Goal: Transaction & Acquisition: Purchase product/service

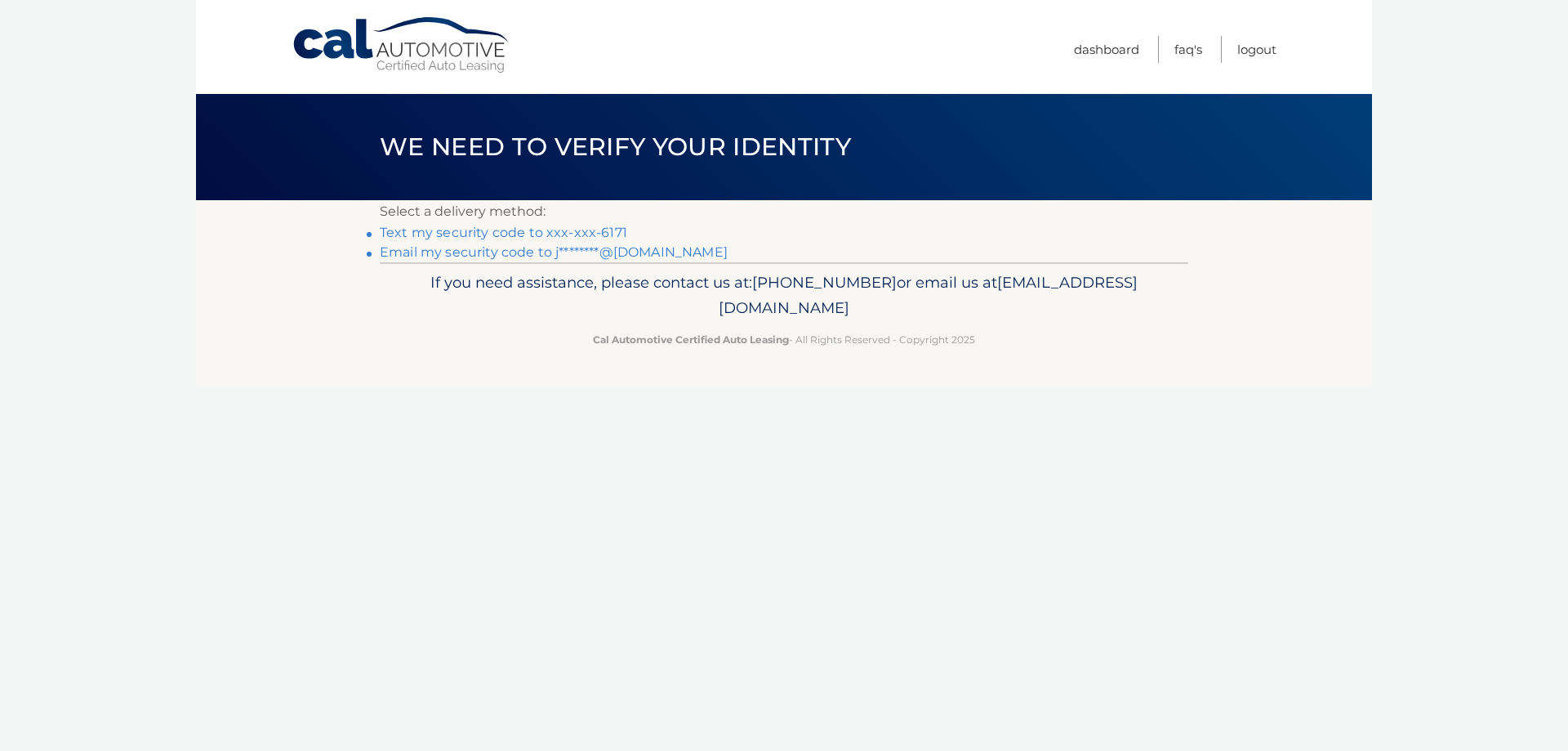
click at [598, 233] on link "Text my security code to xxx-xxx-6171" at bounding box center [503, 232] width 247 height 15
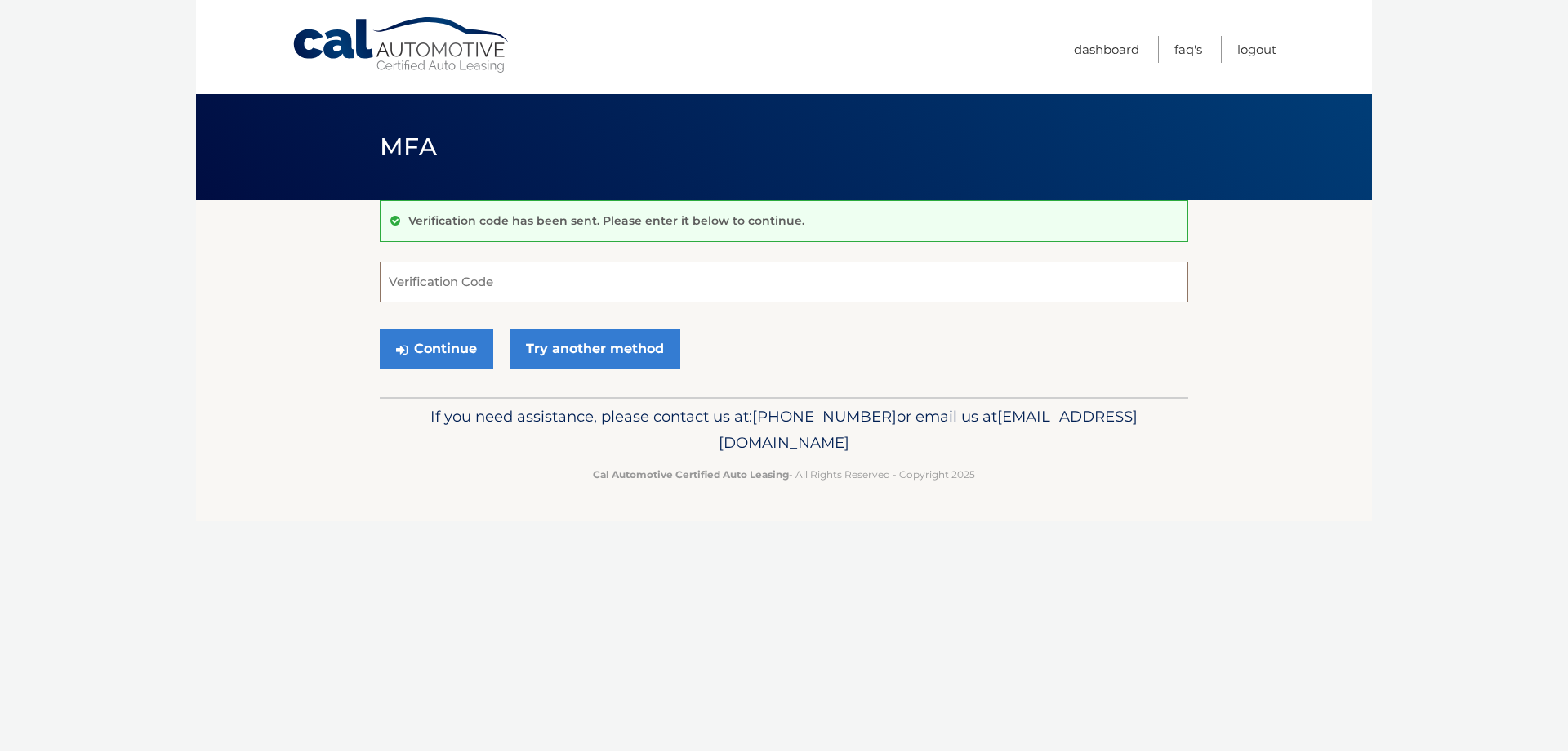
click at [494, 279] on input "Verification Code" at bounding box center [784, 282] width 808 height 41
type input "206231"
click at [438, 343] on button "Continue" at bounding box center [436, 349] width 114 height 41
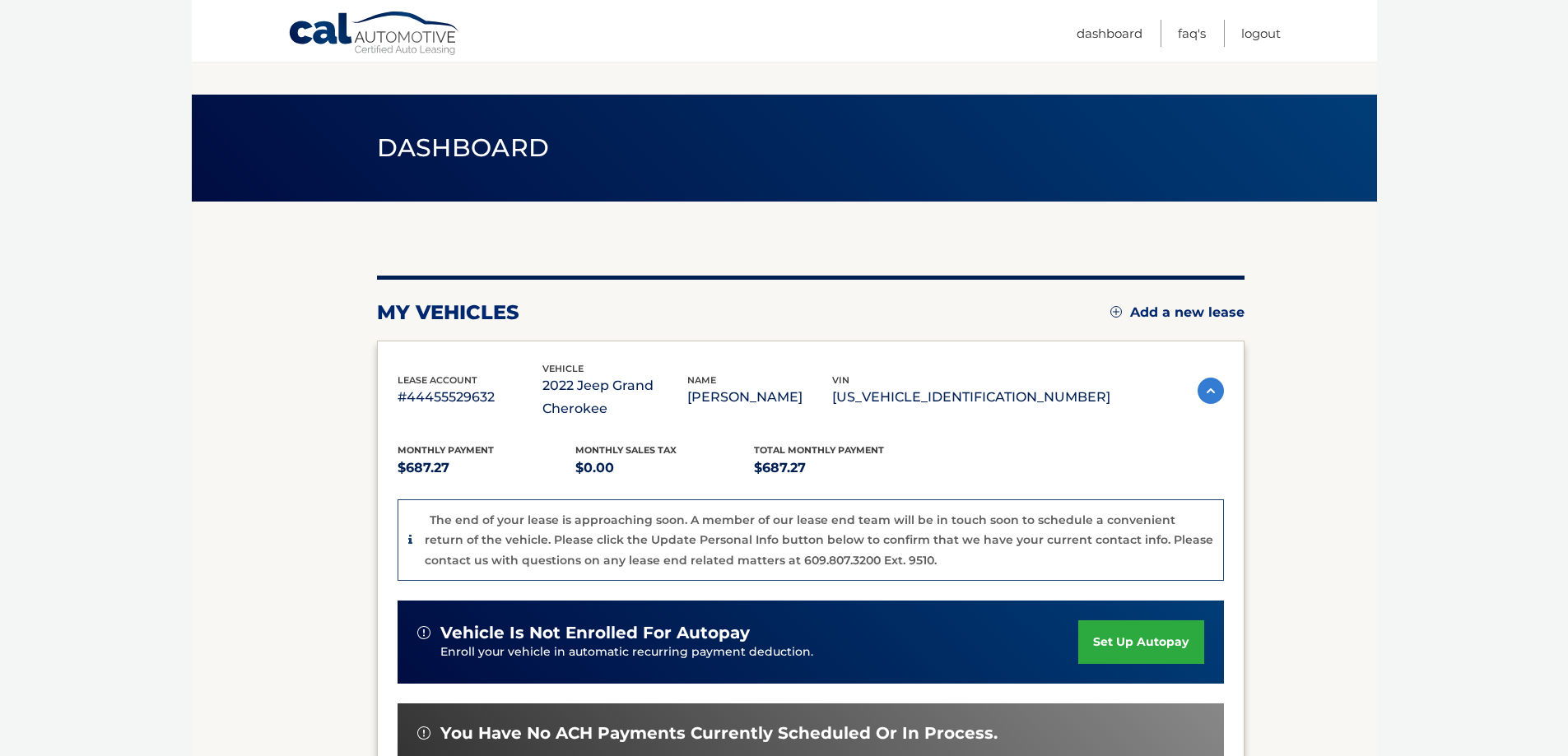
scroll to position [329, 0]
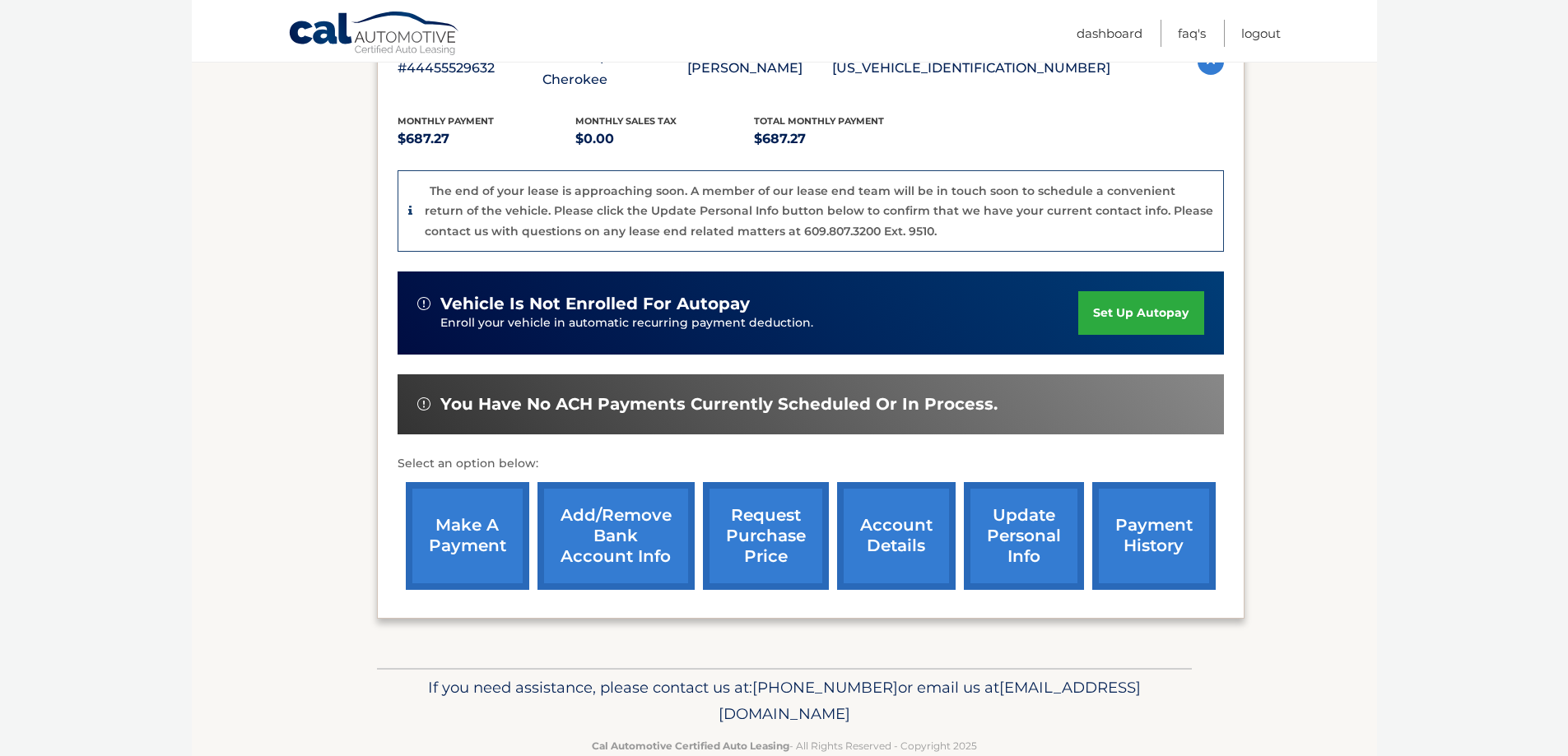
click at [493, 518] on link "make a payment" at bounding box center [467, 536] width 124 height 108
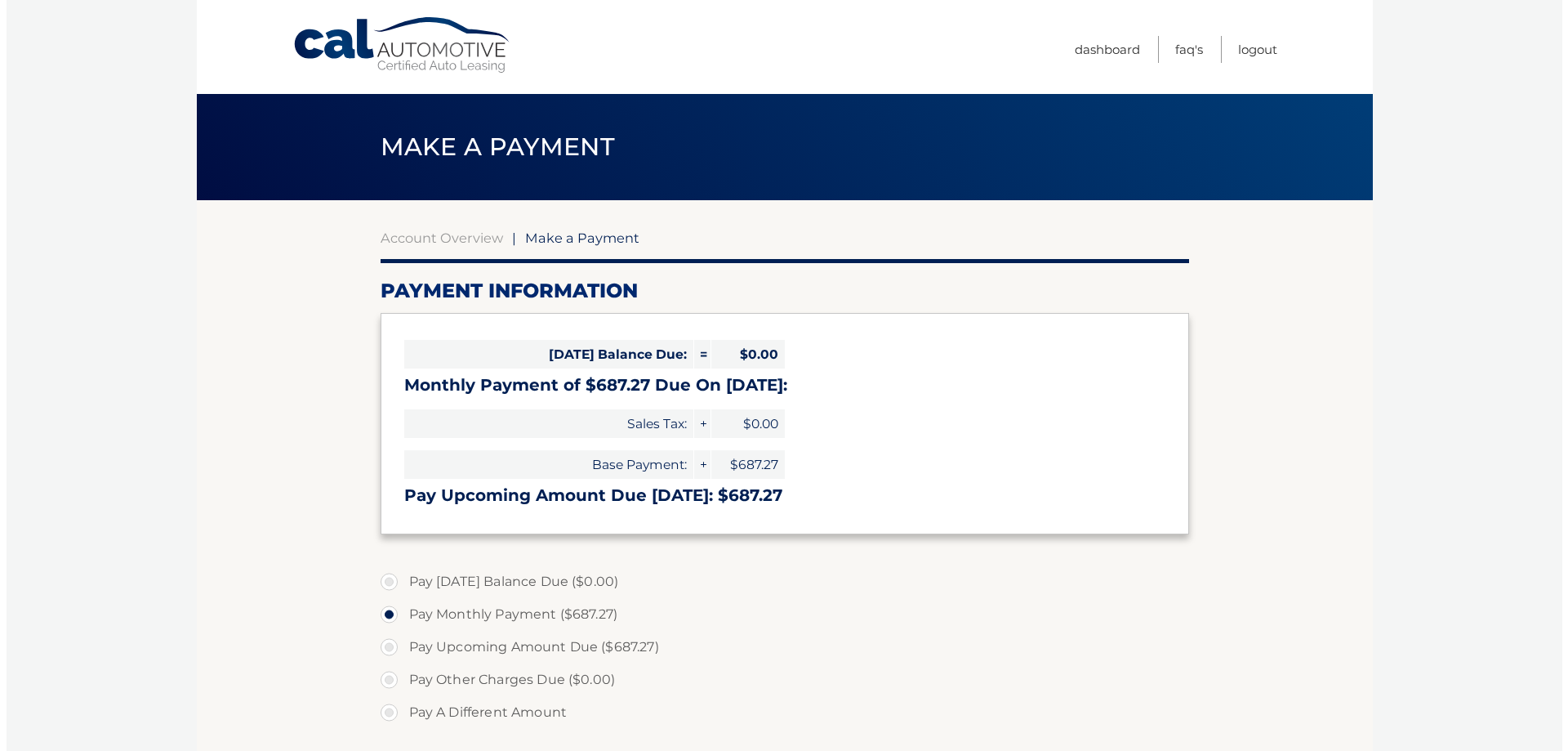
scroll to position [245, 0]
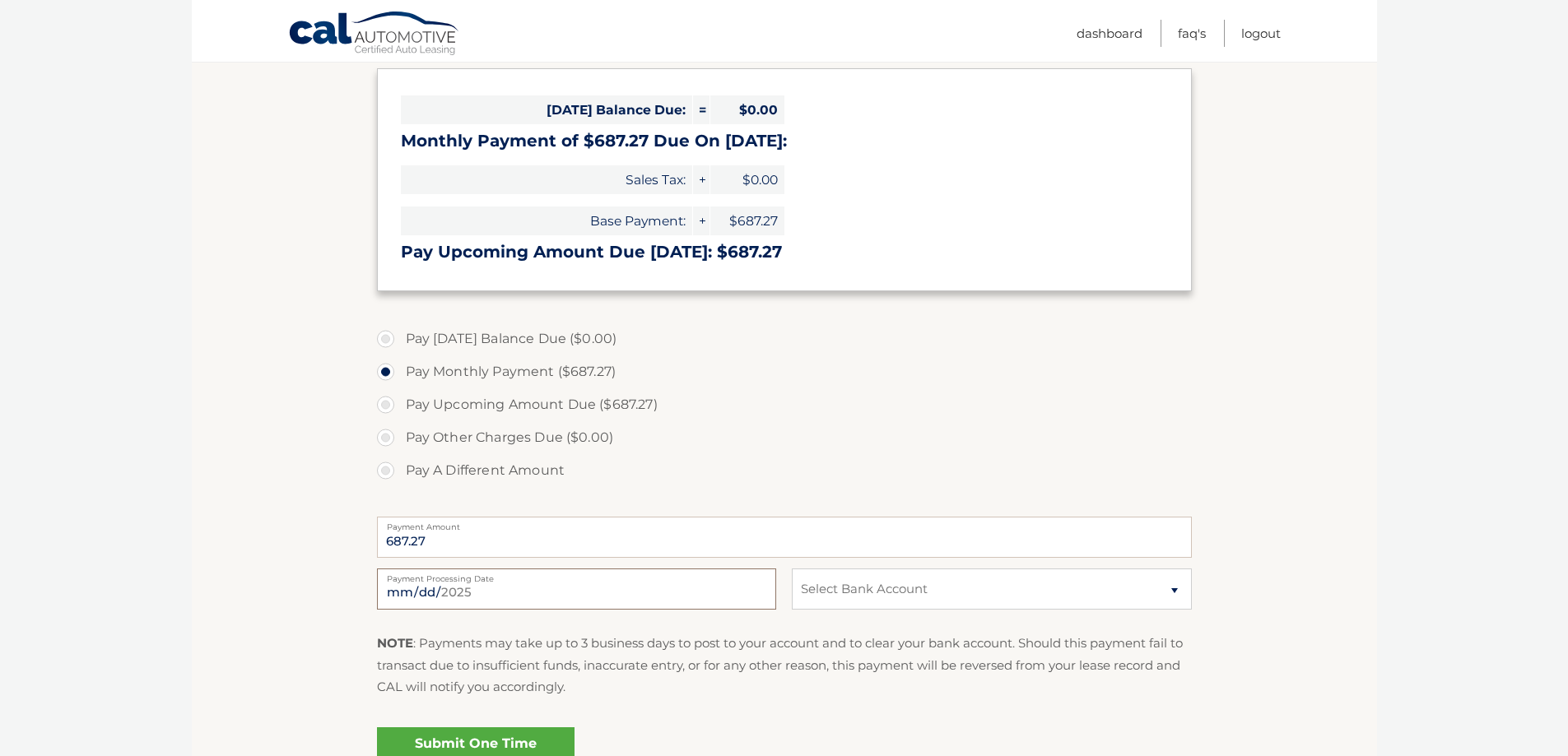
click at [470, 588] on input "[DATE]" at bounding box center [577, 589] width 399 height 41
type input "[DATE]"
click at [1015, 609] on div "[DATE] Payment Processing Date This payment is scheduled after your grace perio…" at bounding box center [784, 597] width 814 height 59
click at [1018, 594] on select "Select Bank Account Checking TD BANK NA *****7242 Checking JPMORGAN CHASE BANK,…" at bounding box center [991, 589] width 399 height 41
select select "NjNhNTNhZDUtYjI3NS00ODRkLWExNzEtYzA5NjY4YzhlNTNk"
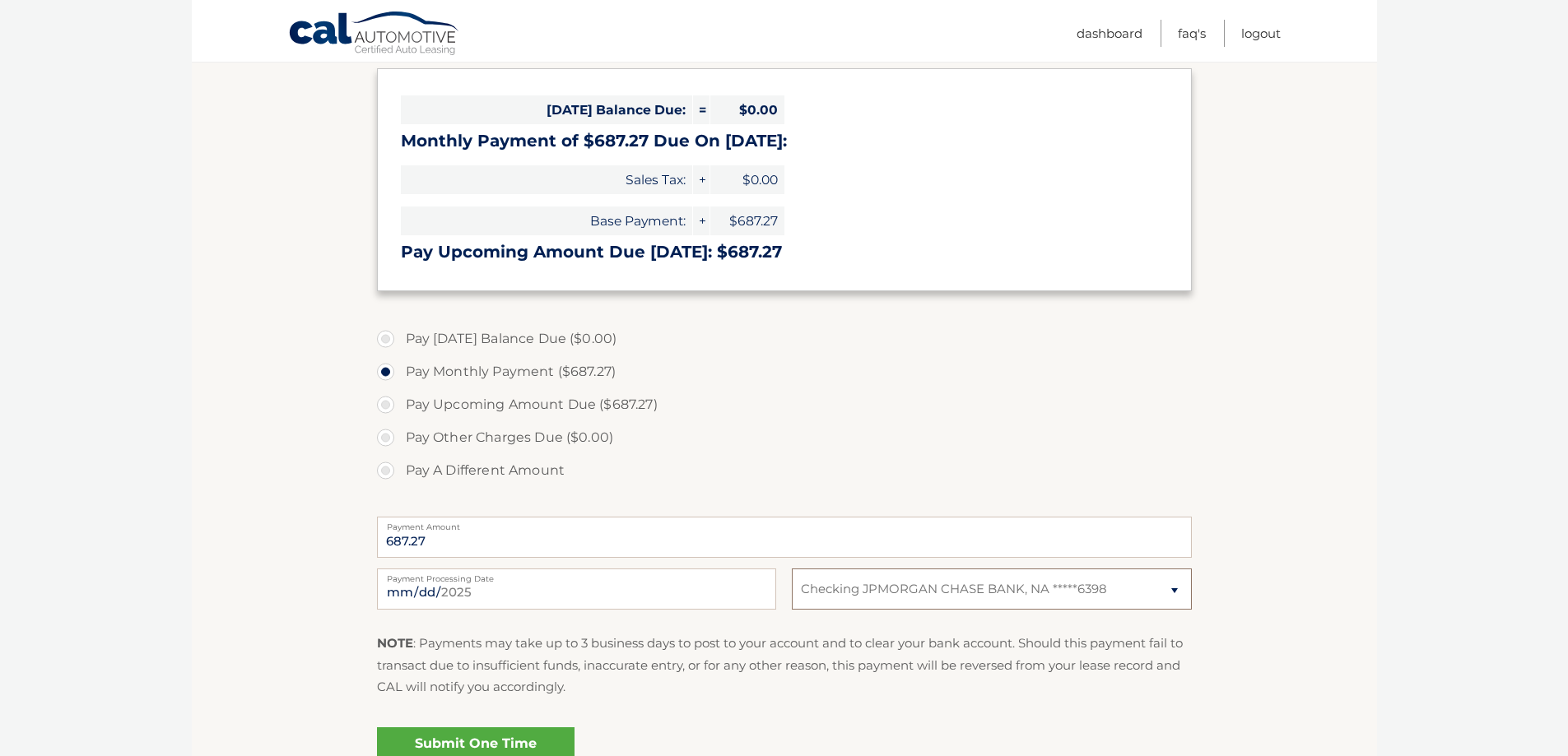
click at [791, 568] on select "Select Bank Account Checking TD BANK NA *****7242 Checking JPMORGAN CHASE BANK,…" at bounding box center [991, 589] width 399 height 41
click at [541, 741] on link "Submit One Time Payment" at bounding box center [475, 753] width 197 height 53
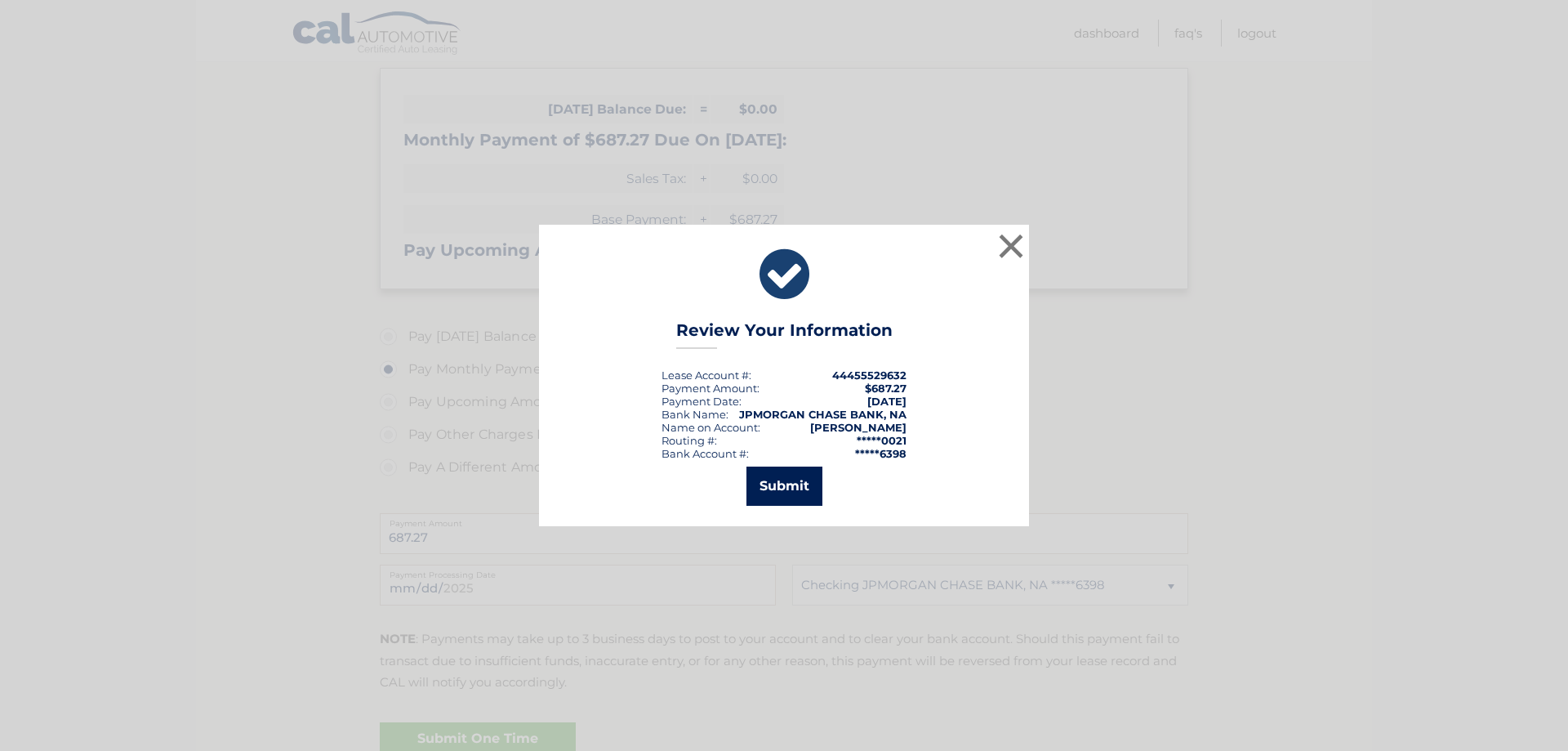
click at [784, 483] on button "Submit" at bounding box center [784, 486] width 76 height 39
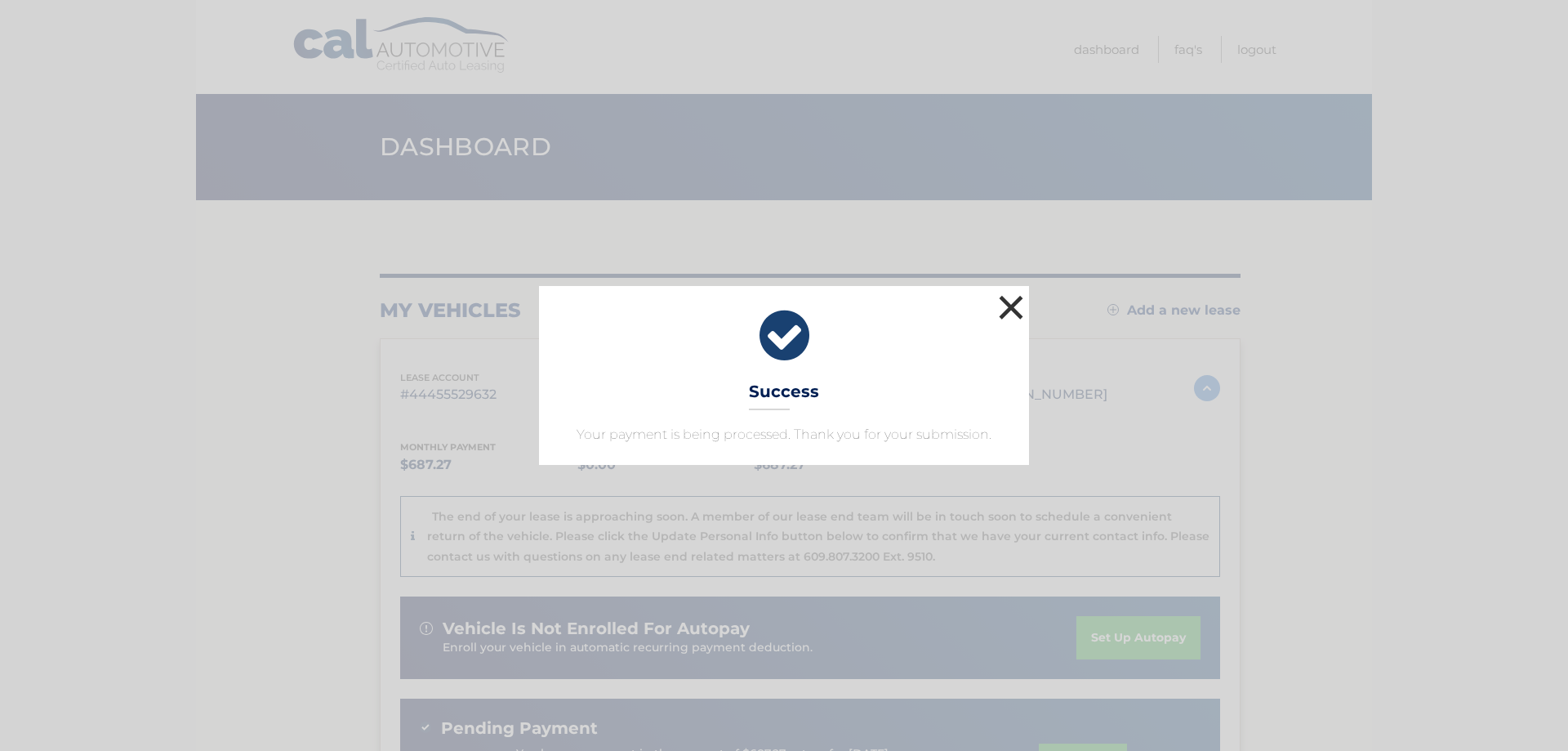
click at [1011, 298] on button "×" at bounding box center [1011, 307] width 33 height 33
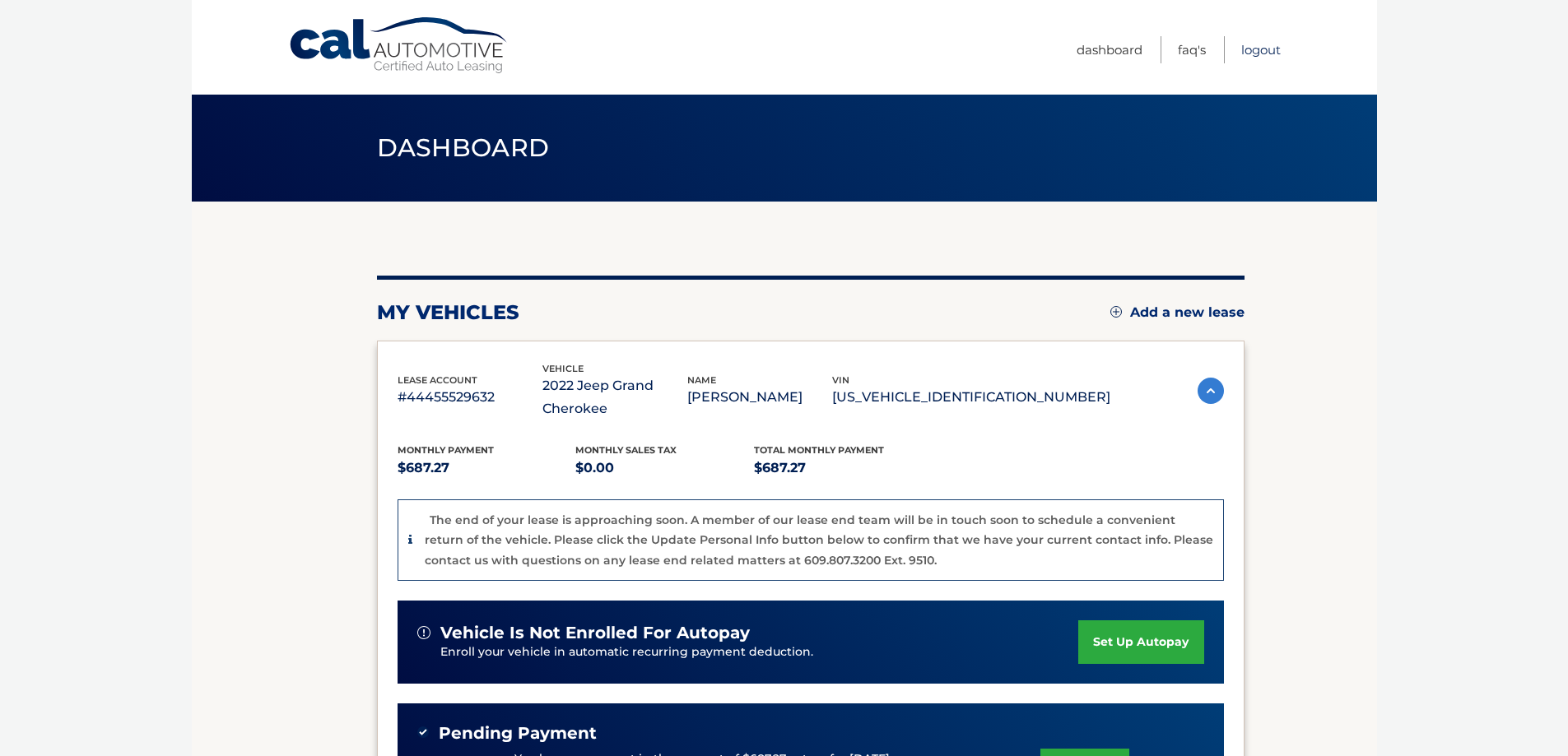
drag, startPoint x: 1295, startPoint y: 52, endPoint x: 1264, endPoint y: 54, distance: 31.1
click at [1295, 52] on div "Cal Automotive Menu Dashboard FAQ's Logout" at bounding box center [784, 47] width 1185 height 95
click at [1264, 54] on link "Logout" at bounding box center [1261, 49] width 39 height 27
